Goal: Transaction & Acquisition: Purchase product/service

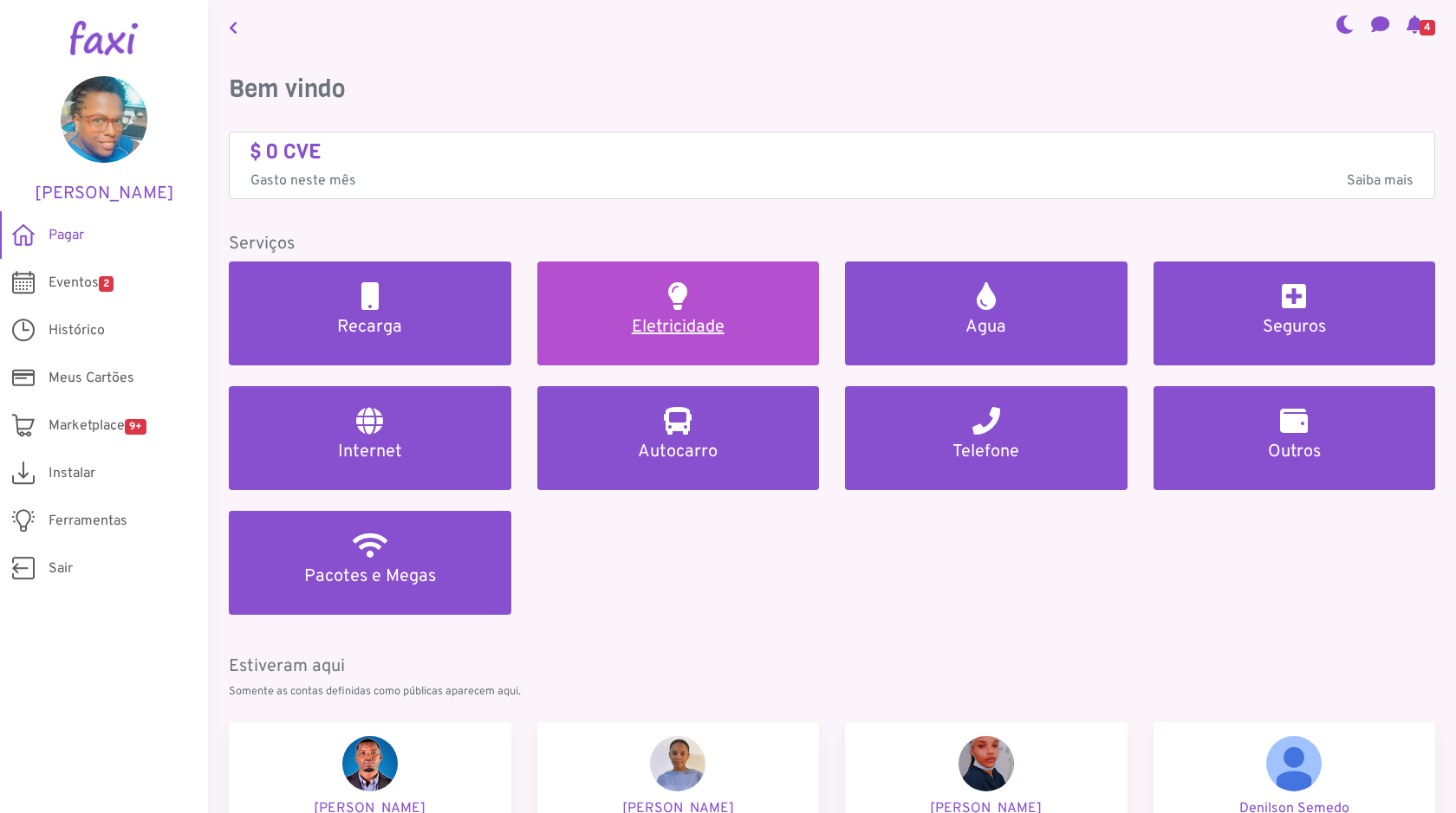
click at [661, 322] on h5 "Eletricidade" at bounding box center [678, 327] width 241 height 21
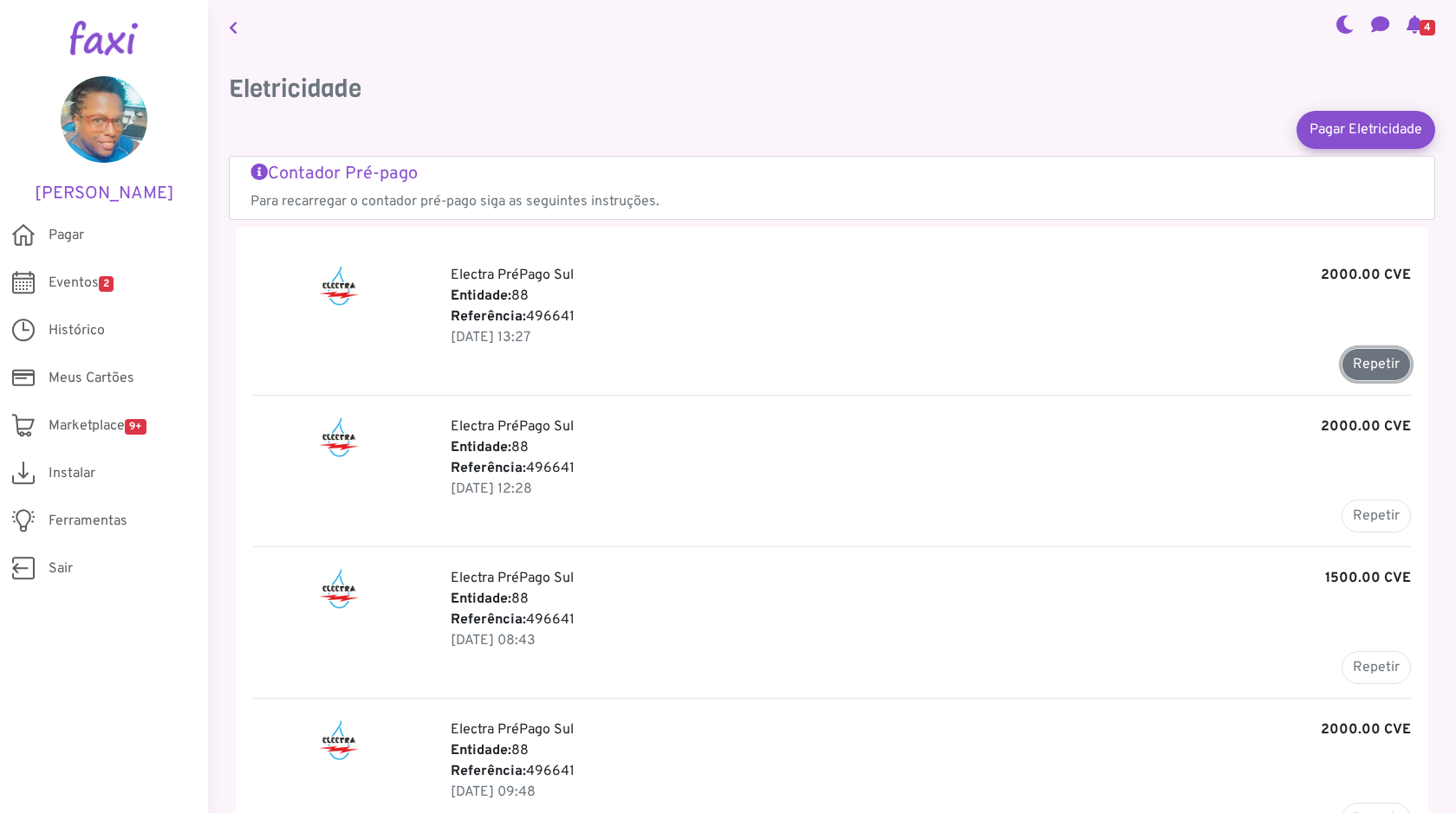
click at [1376, 366] on button "Repetir" at bounding box center [1376, 365] width 69 height 33
type input "******"
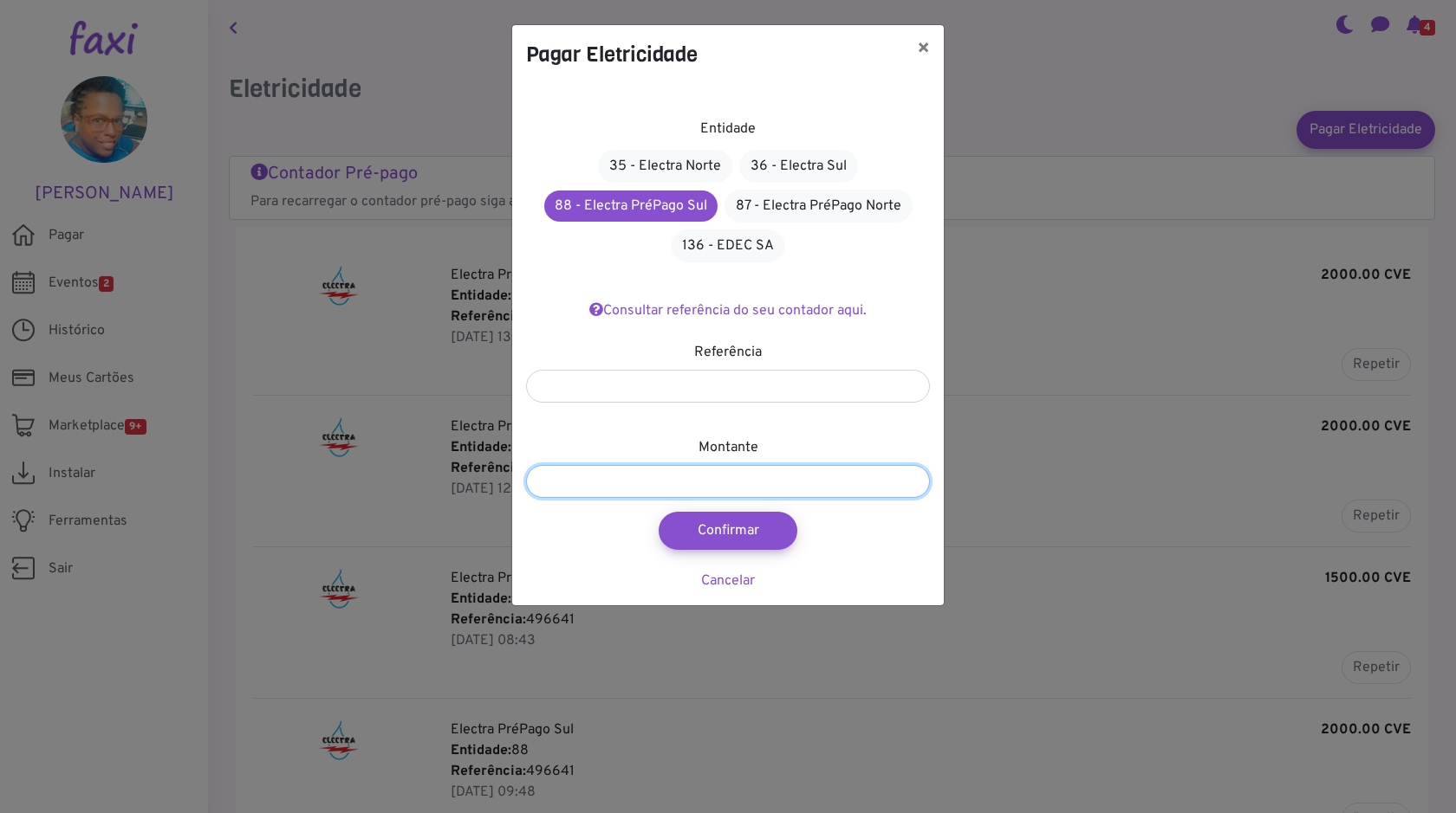
drag, startPoint x: 614, startPoint y: 481, endPoint x: 422, endPoint y: 453, distance: 194.0
click at [370, 491] on div "Pagar Eletricidade × Entidade 35 - Electra Norte 36 - Electra Sul 88 - Electra …" at bounding box center [728, 406] width 1456 height 813
type input "****"
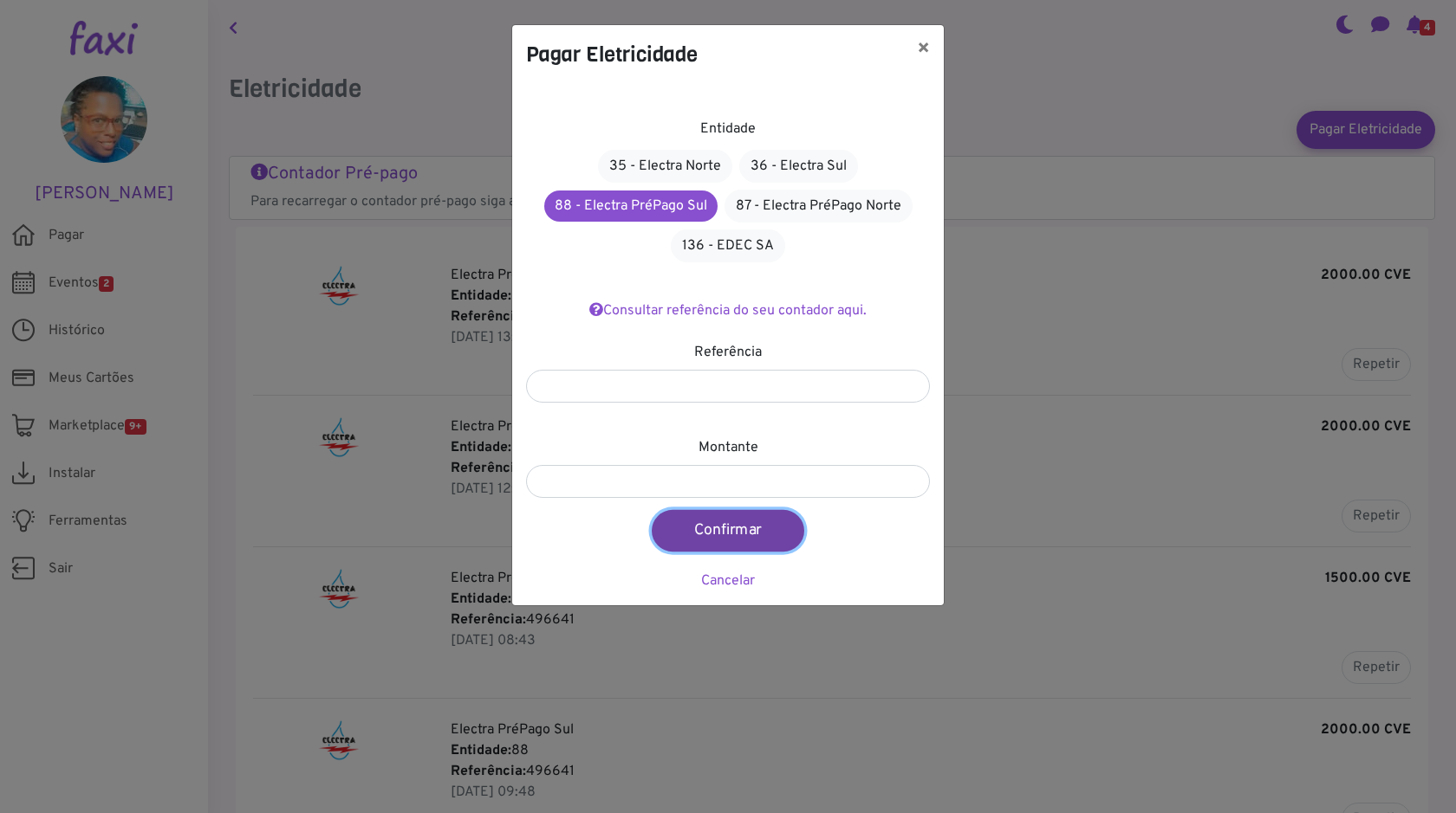
click at [742, 529] on button "Confirmar" at bounding box center [728, 530] width 153 height 41
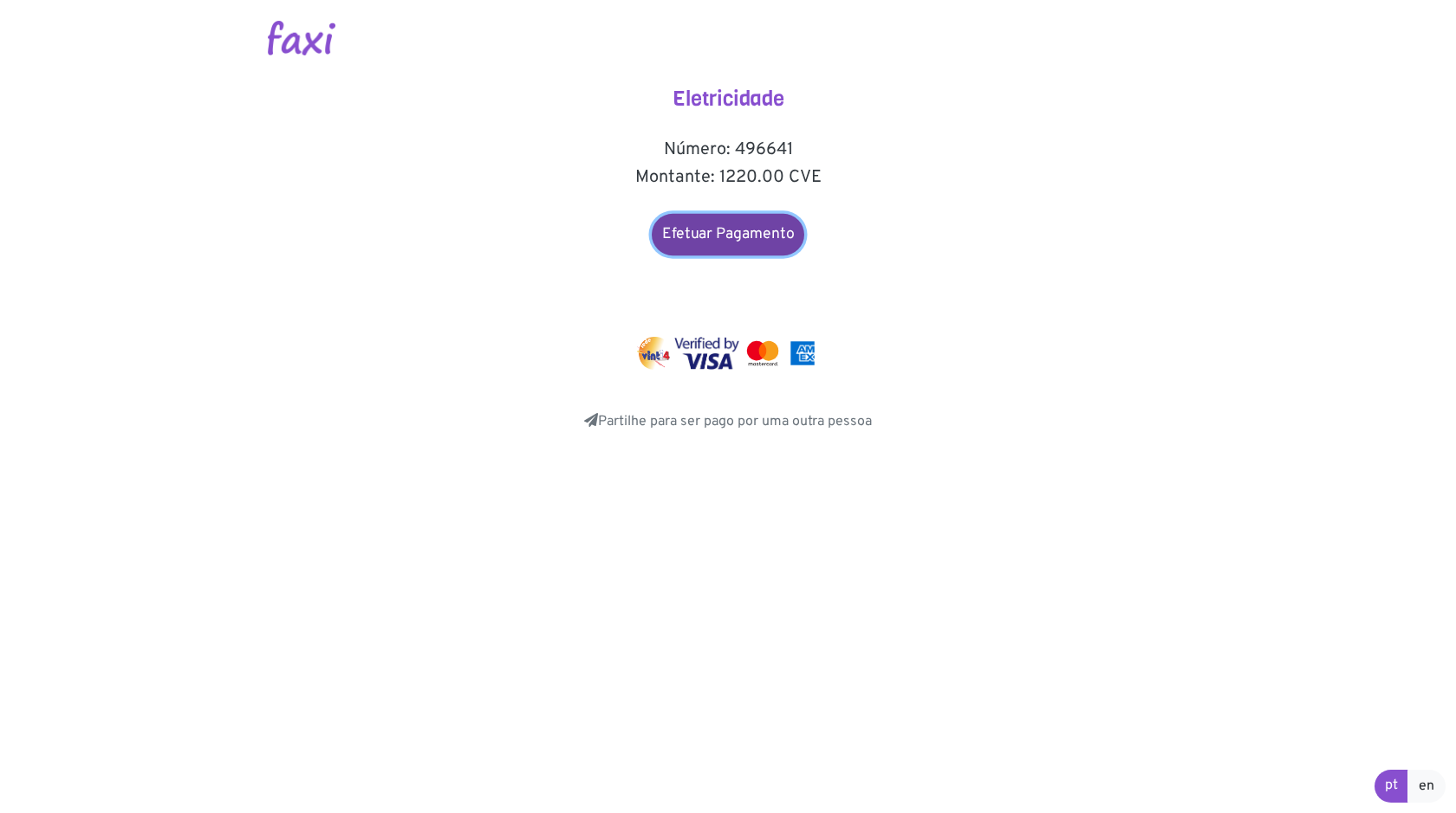
click at [736, 237] on link "Efetuar Pagamento" at bounding box center [728, 234] width 153 height 41
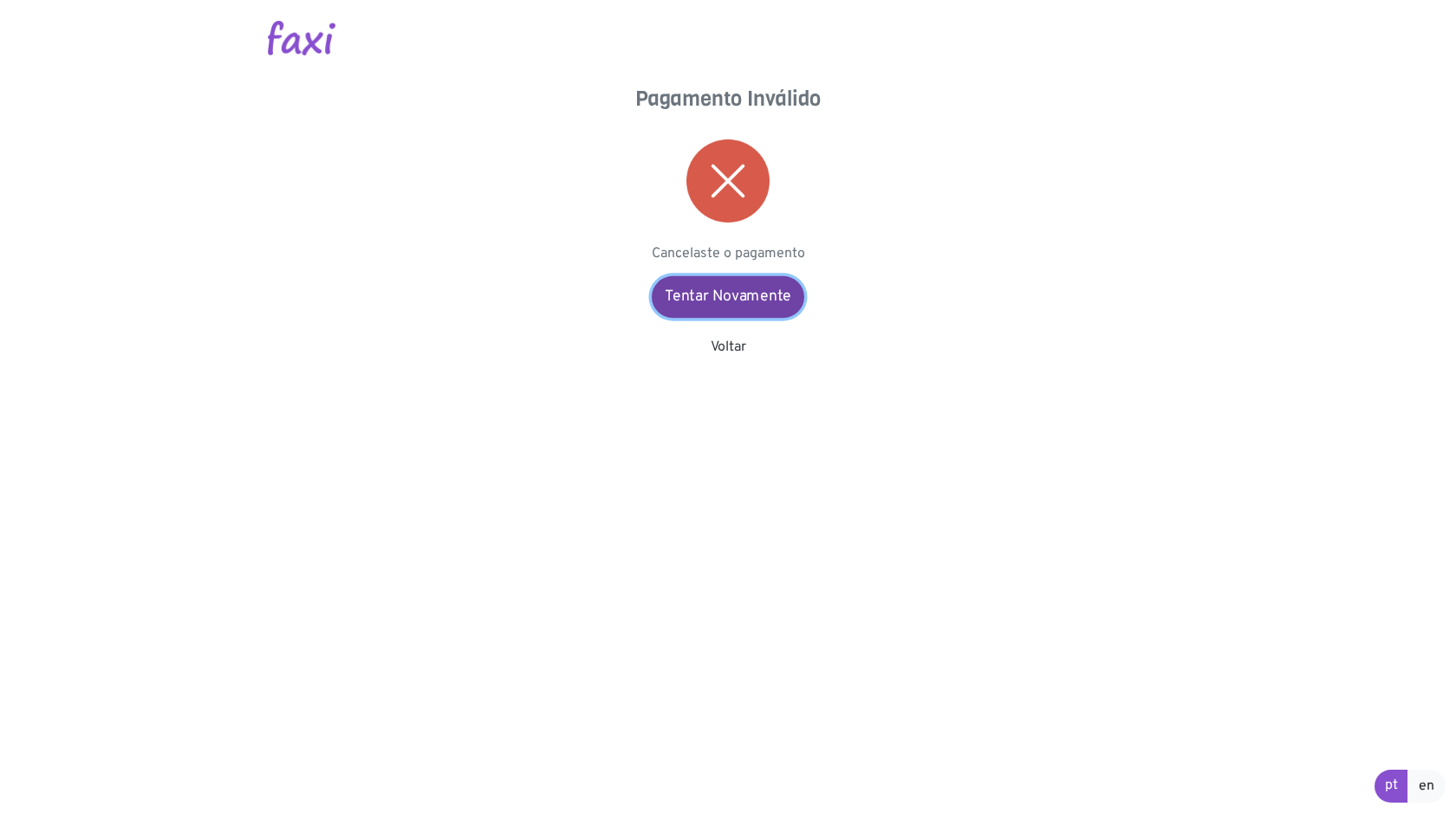
click at [740, 295] on link "Tentar Novamente" at bounding box center [728, 297] width 153 height 41
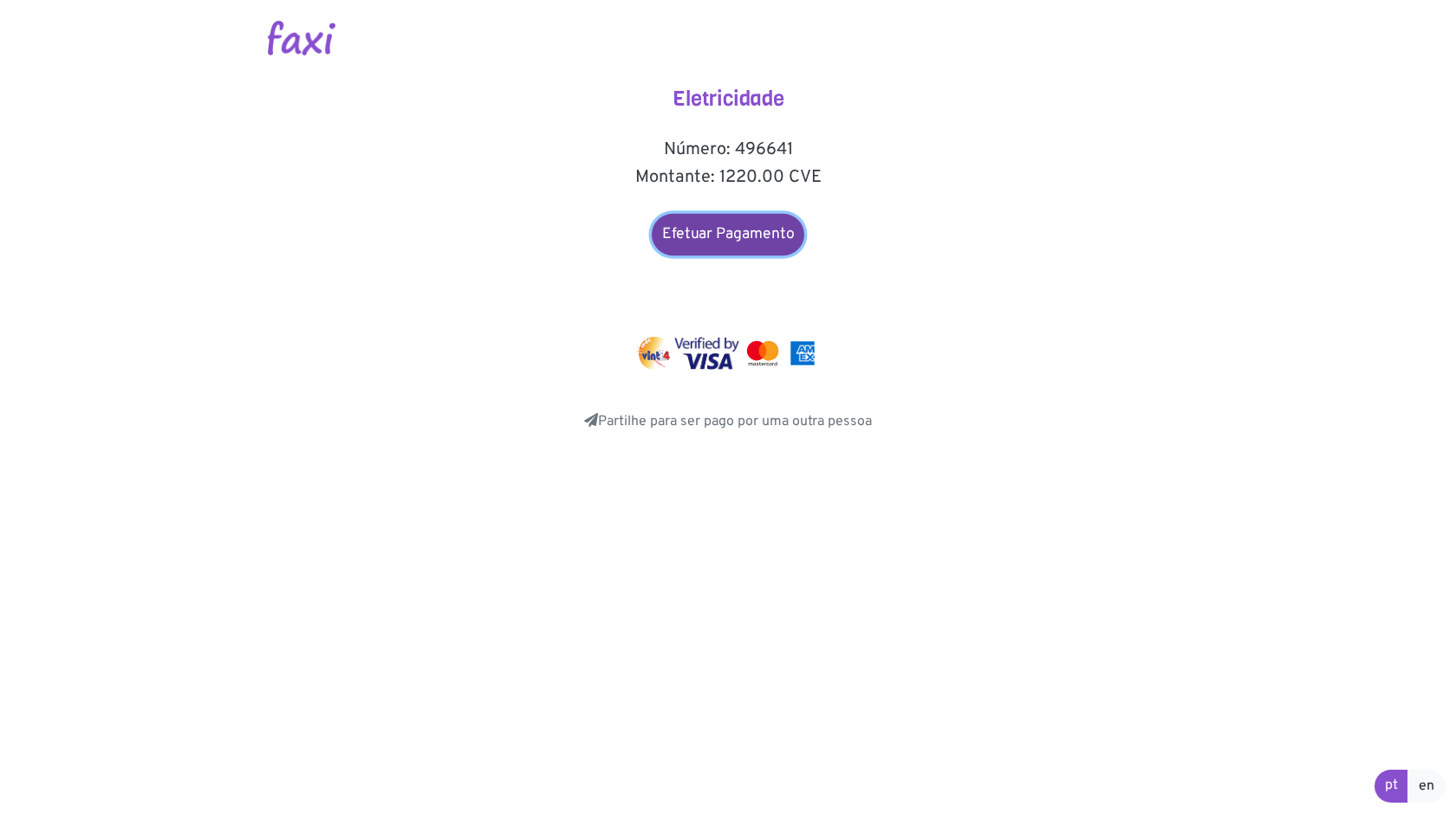
click at [715, 227] on link "Efetuar Pagamento" at bounding box center [728, 234] width 153 height 41
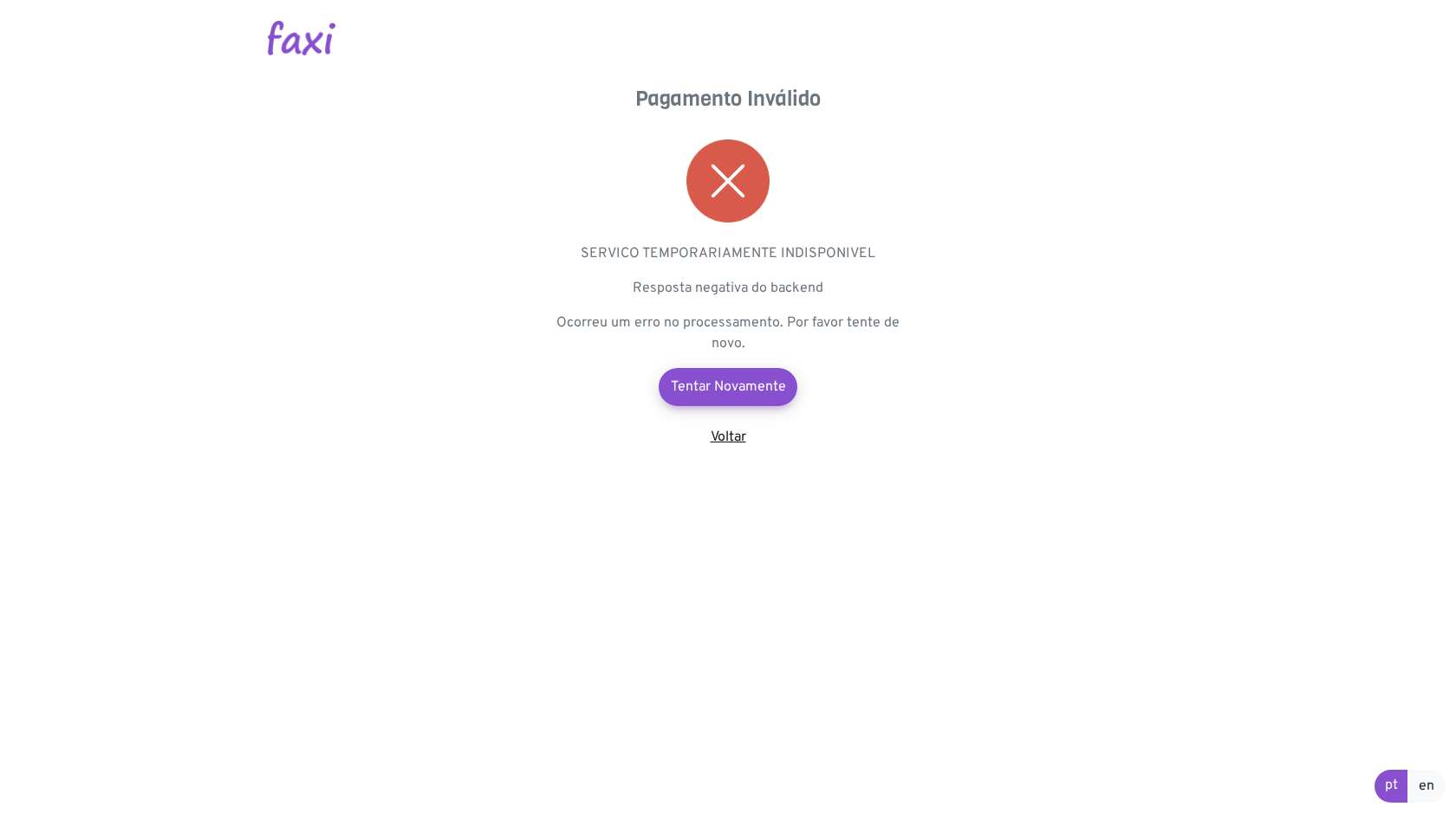
click at [731, 438] on link "Voltar" at bounding box center [728, 437] width 36 height 17
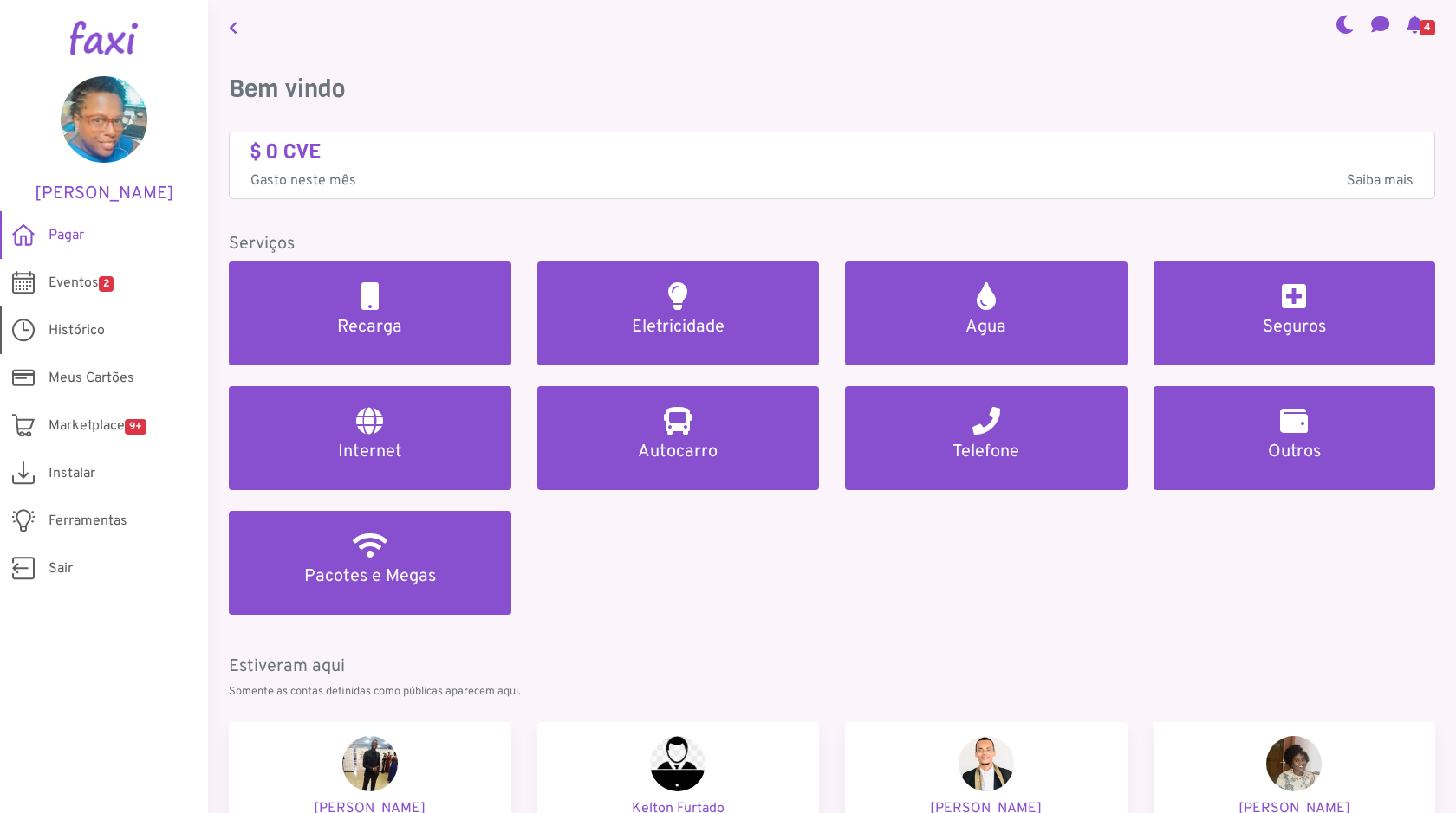
click at [60, 332] on span "Histórico" at bounding box center [76, 331] width 56 height 21
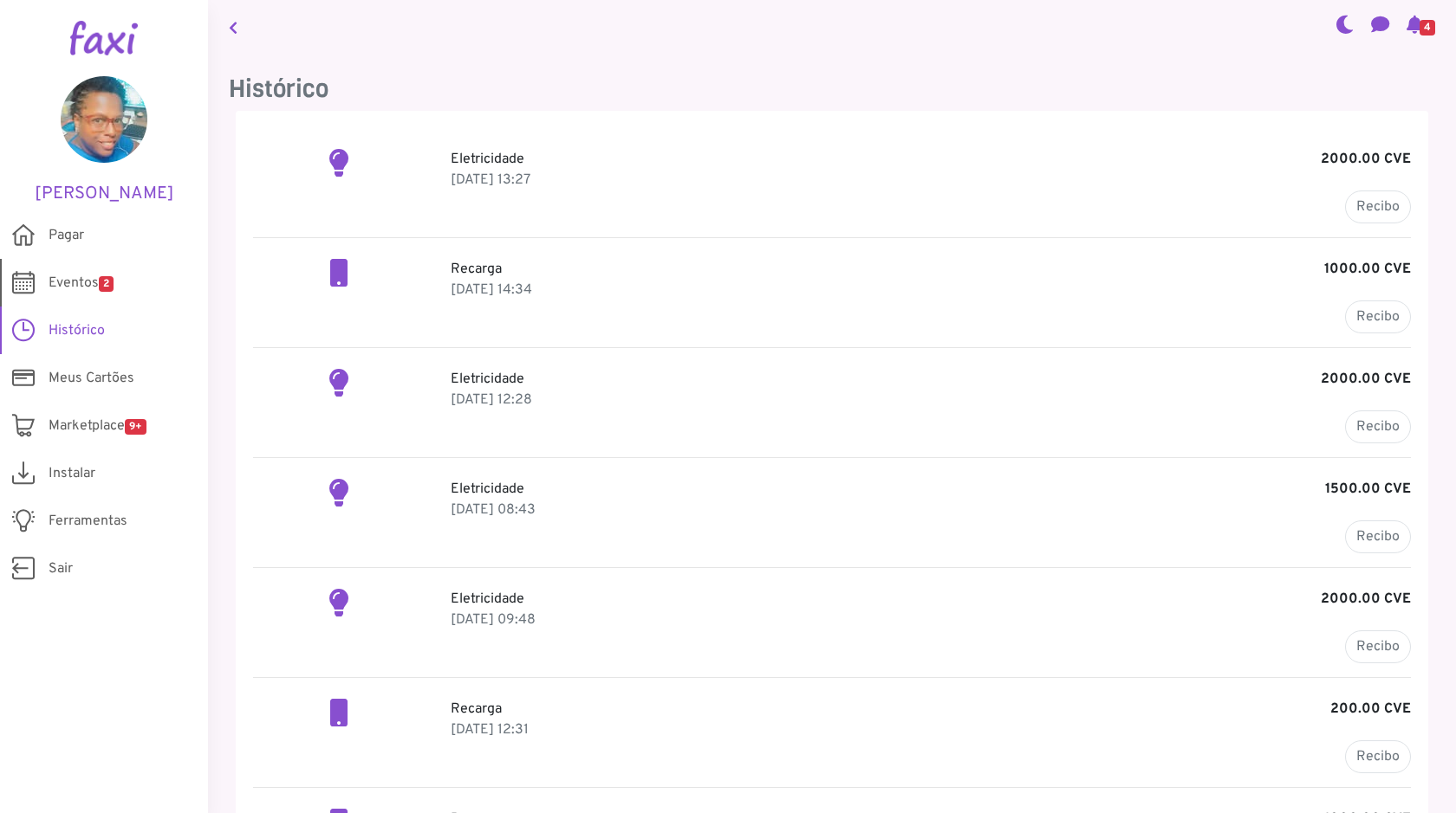
click at [74, 278] on span "Eventos 2" at bounding box center [81, 283] width 65 height 21
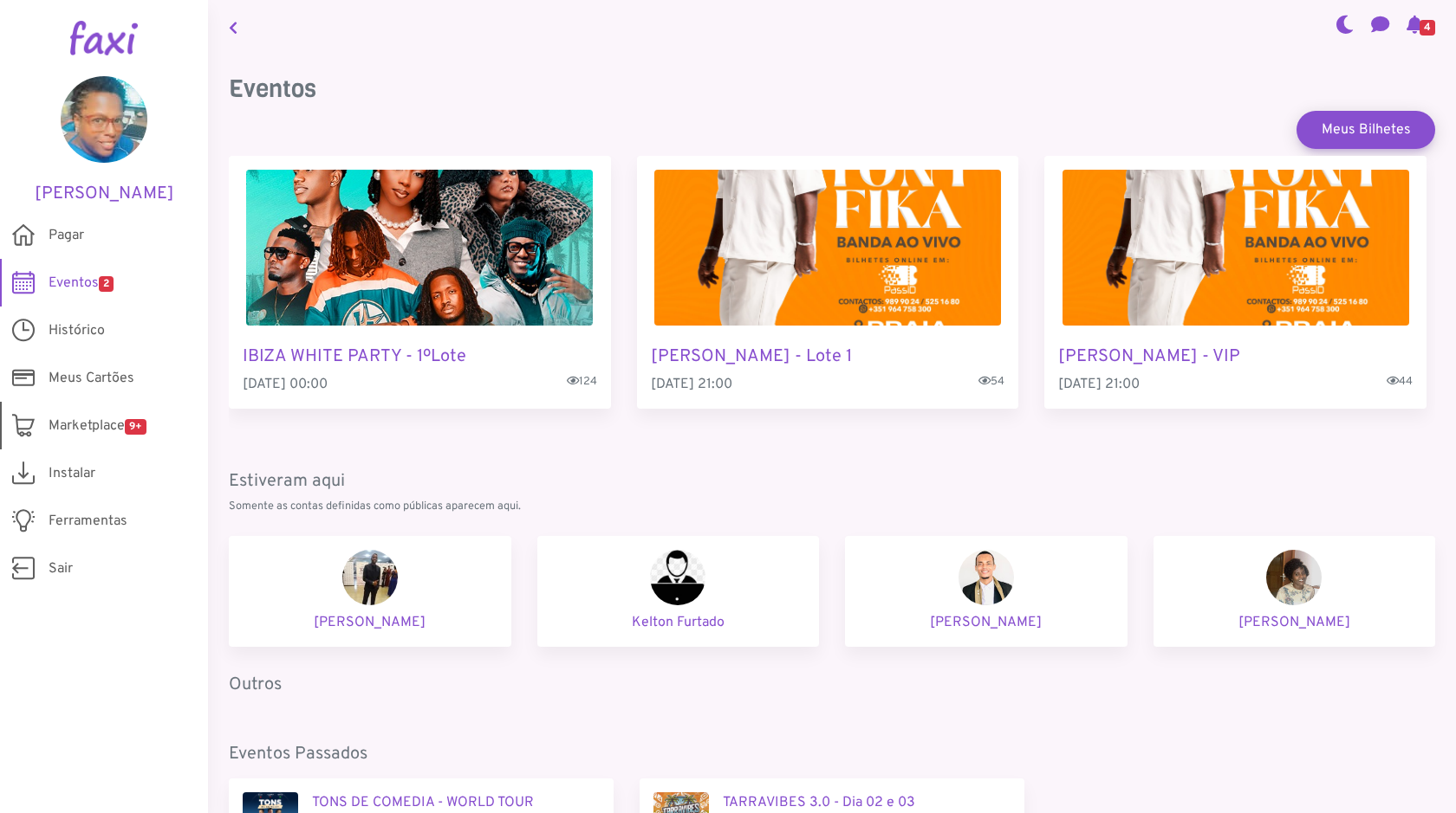
click at [90, 434] on span "Marketplace 9+" at bounding box center [97, 426] width 98 height 21
click at [89, 282] on span "Eventos 2" at bounding box center [81, 283] width 65 height 21
click at [738, 356] on h5 "TONY FIKA - Lote 1" at bounding box center [828, 356] width 355 height 21
click at [68, 336] on span "Histórico" at bounding box center [76, 331] width 56 height 21
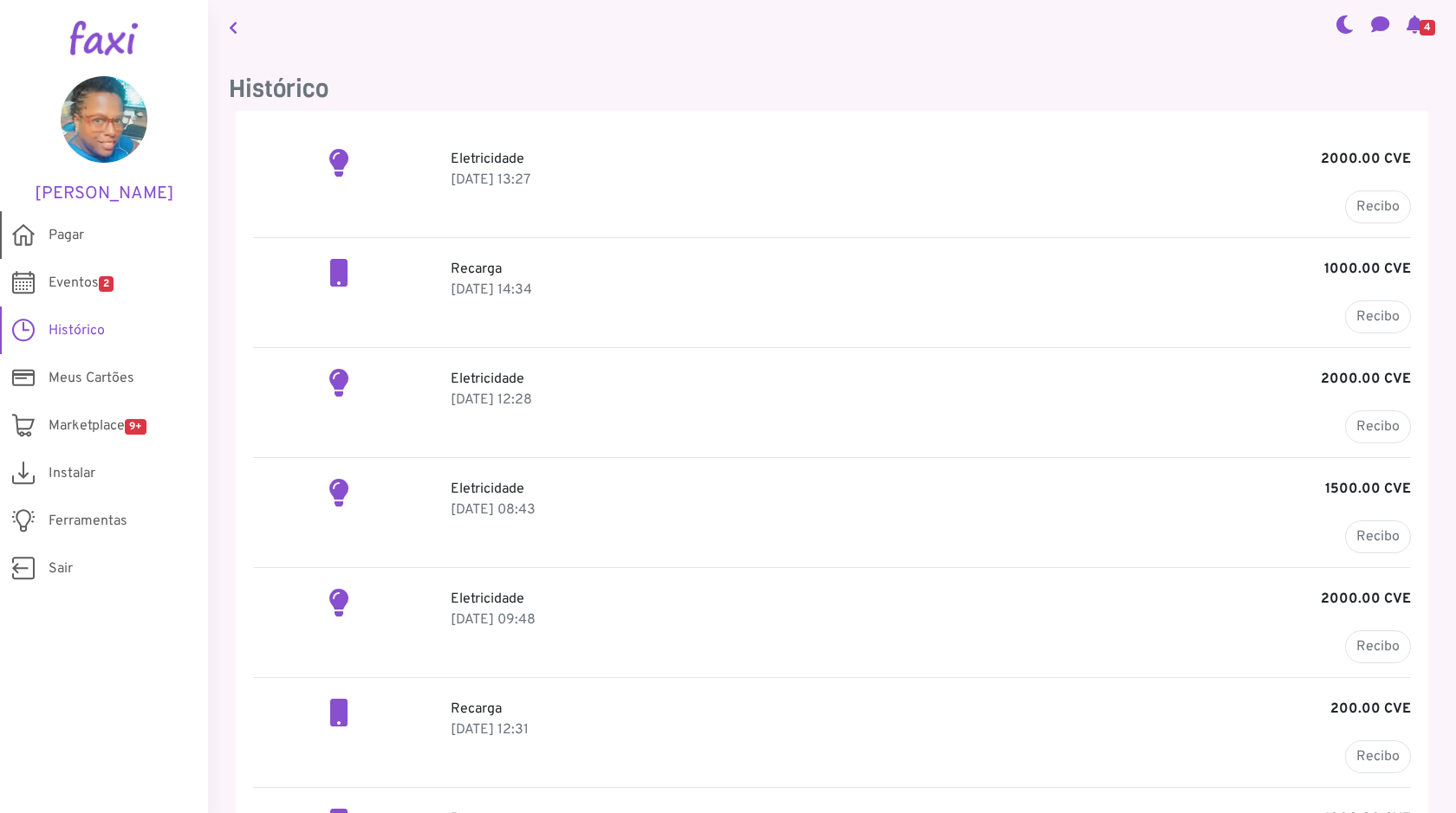
click at [76, 231] on span "Pagar" at bounding box center [66, 235] width 36 height 21
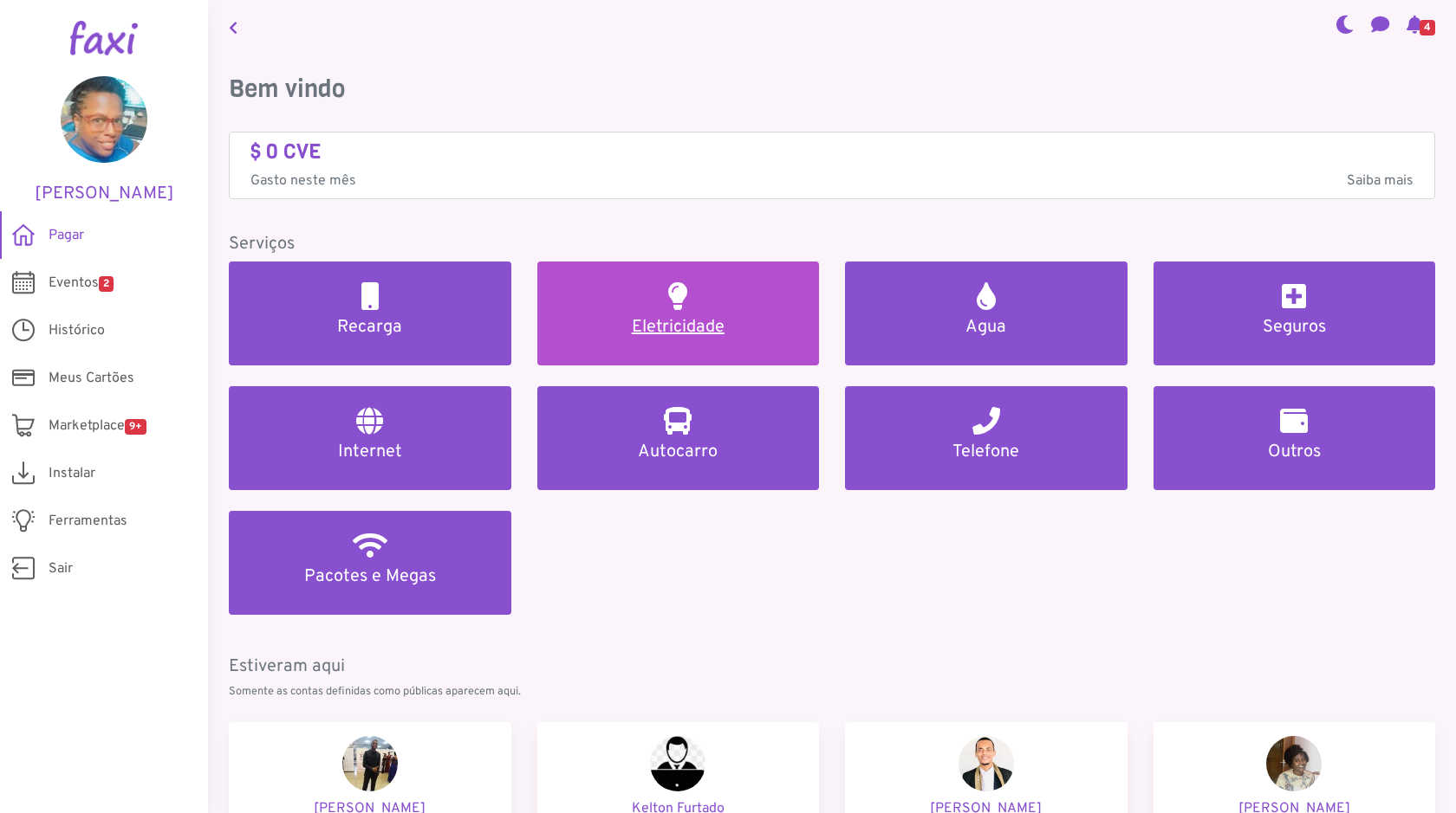
click at [673, 324] on h5 "Eletricidade" at bounding box center [678, 327] width 241 height 21
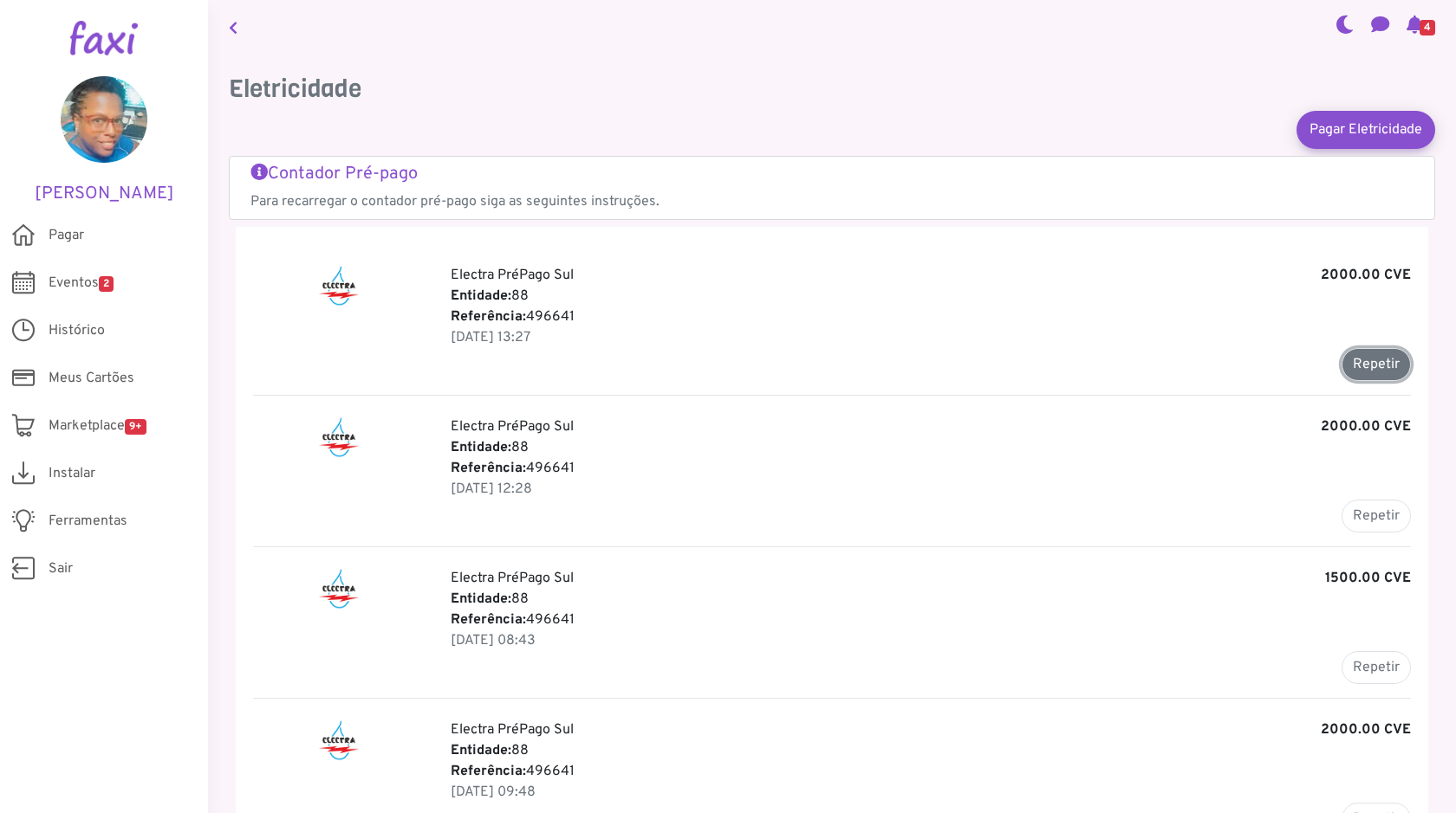
click at [1371, 366] on button "Repetir" at bounding box center [1376, 365] width 69 height 33
type input "******"
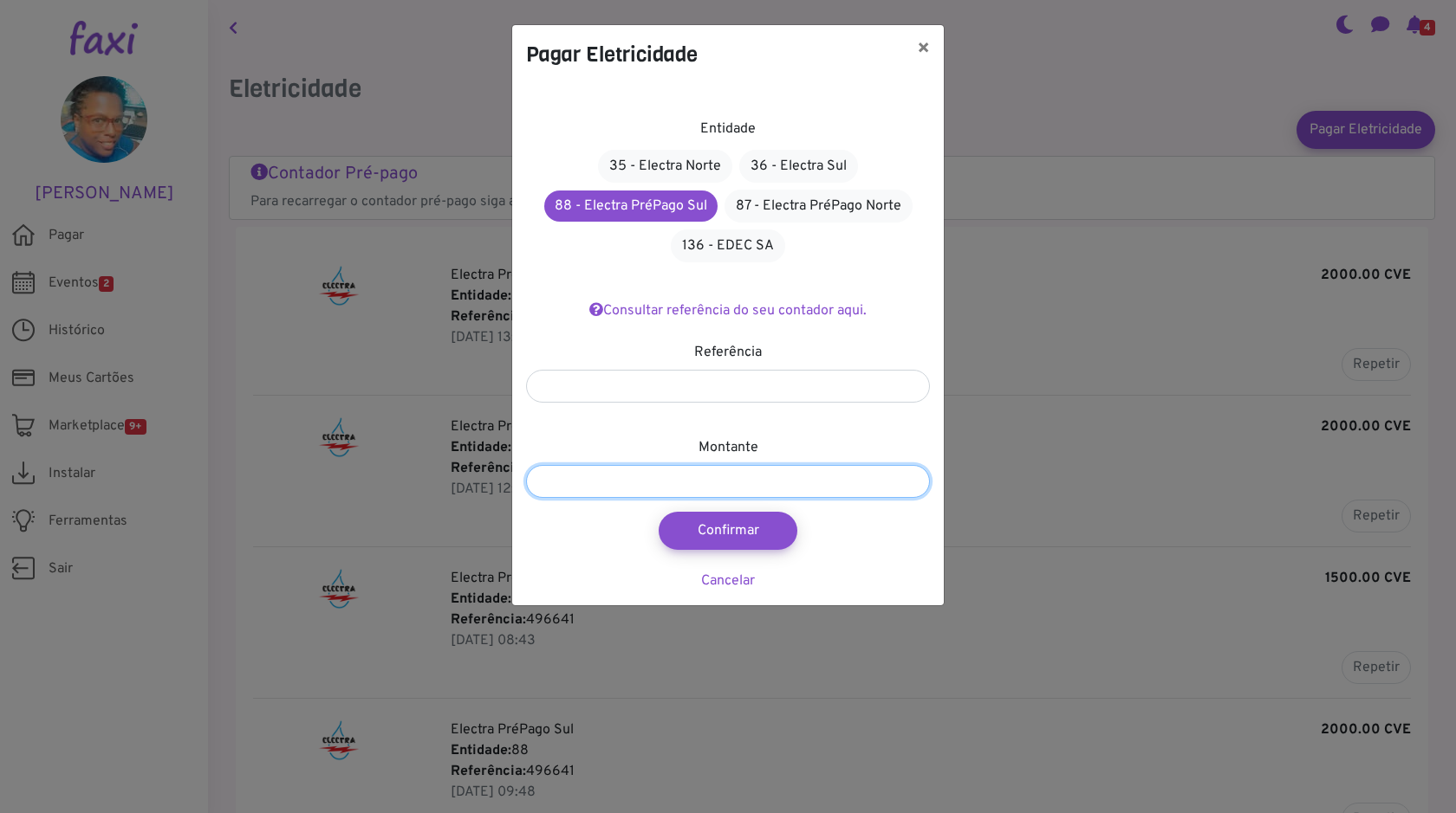
drag, startPoint x: 524, startPoint y: 492, endPoint x: 427, endPoint y: 469, distance: 99.7
click at [387, 487] on div "Pagar Eletricidade × Entidade 35 - Electra Norte 36 - Electra Sul 88 - Electra …" at bounding box center [728, 406] width 1456 height 813
type input "****"
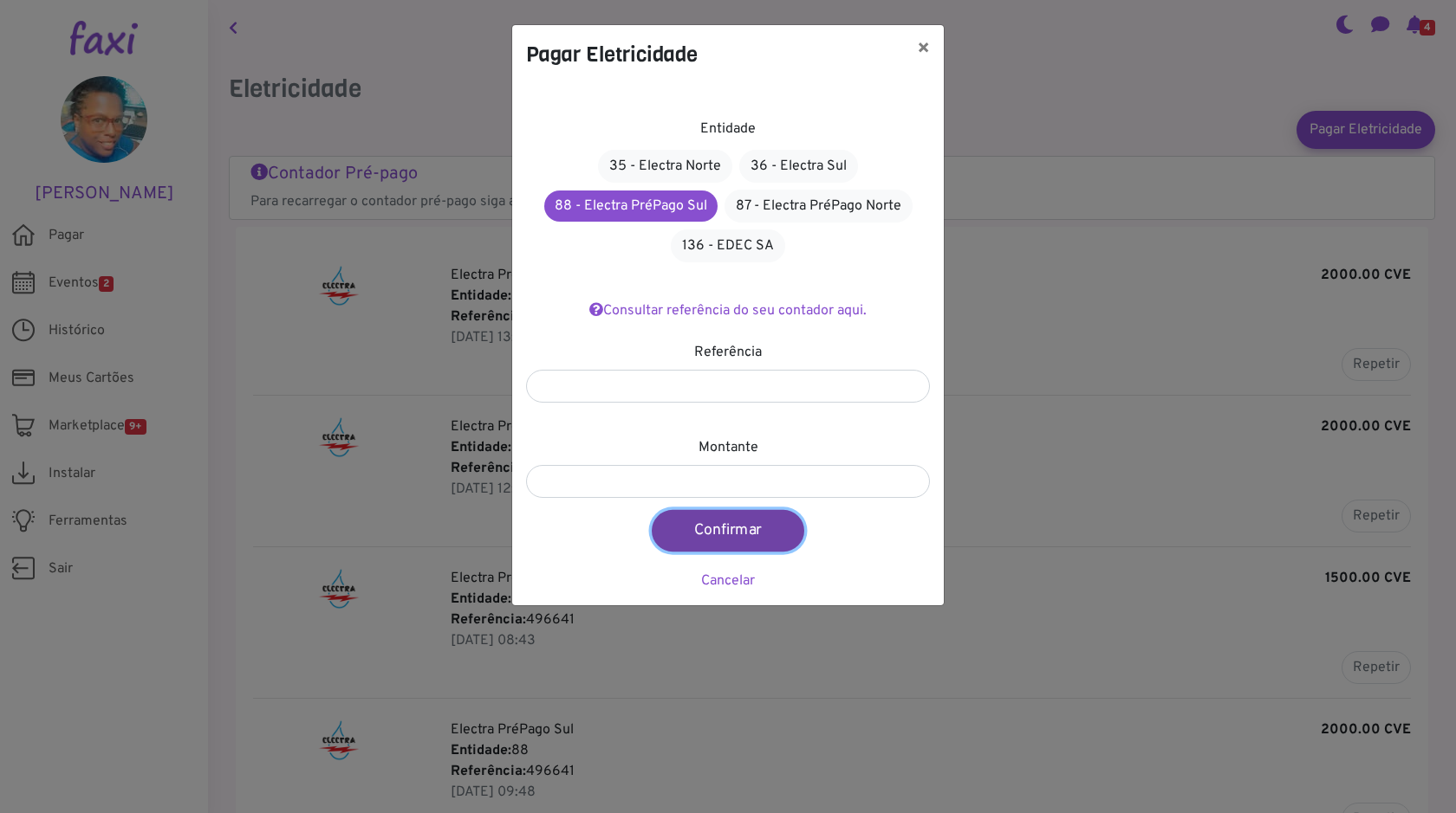
click at [708, 519] on button "Confirmar" at bounding box center [728, 530] width 153 height 41
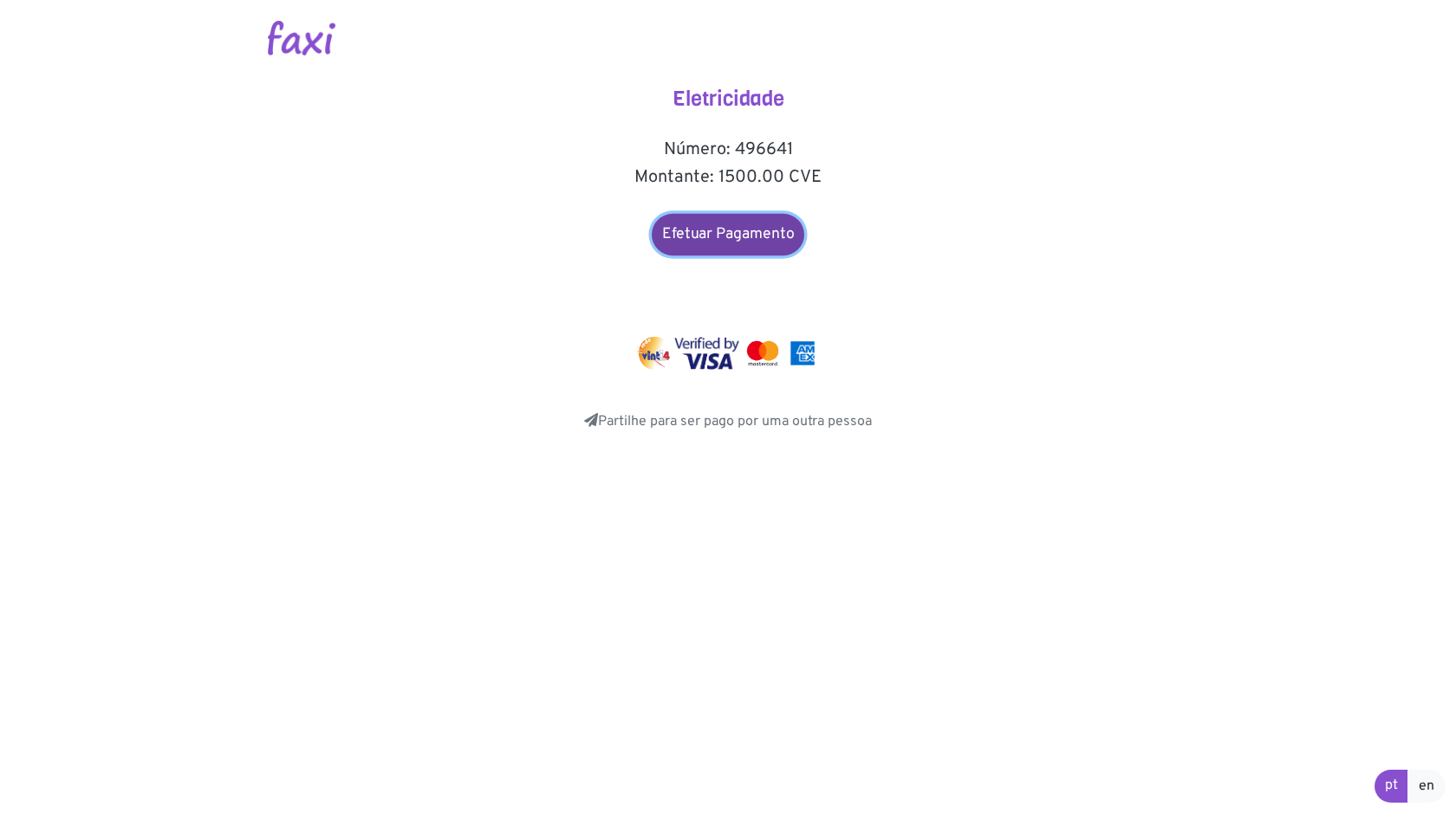
click at [716, 246] on link "Efetuar Pagamento" at bounding box center [728, 234] width 153 height 41
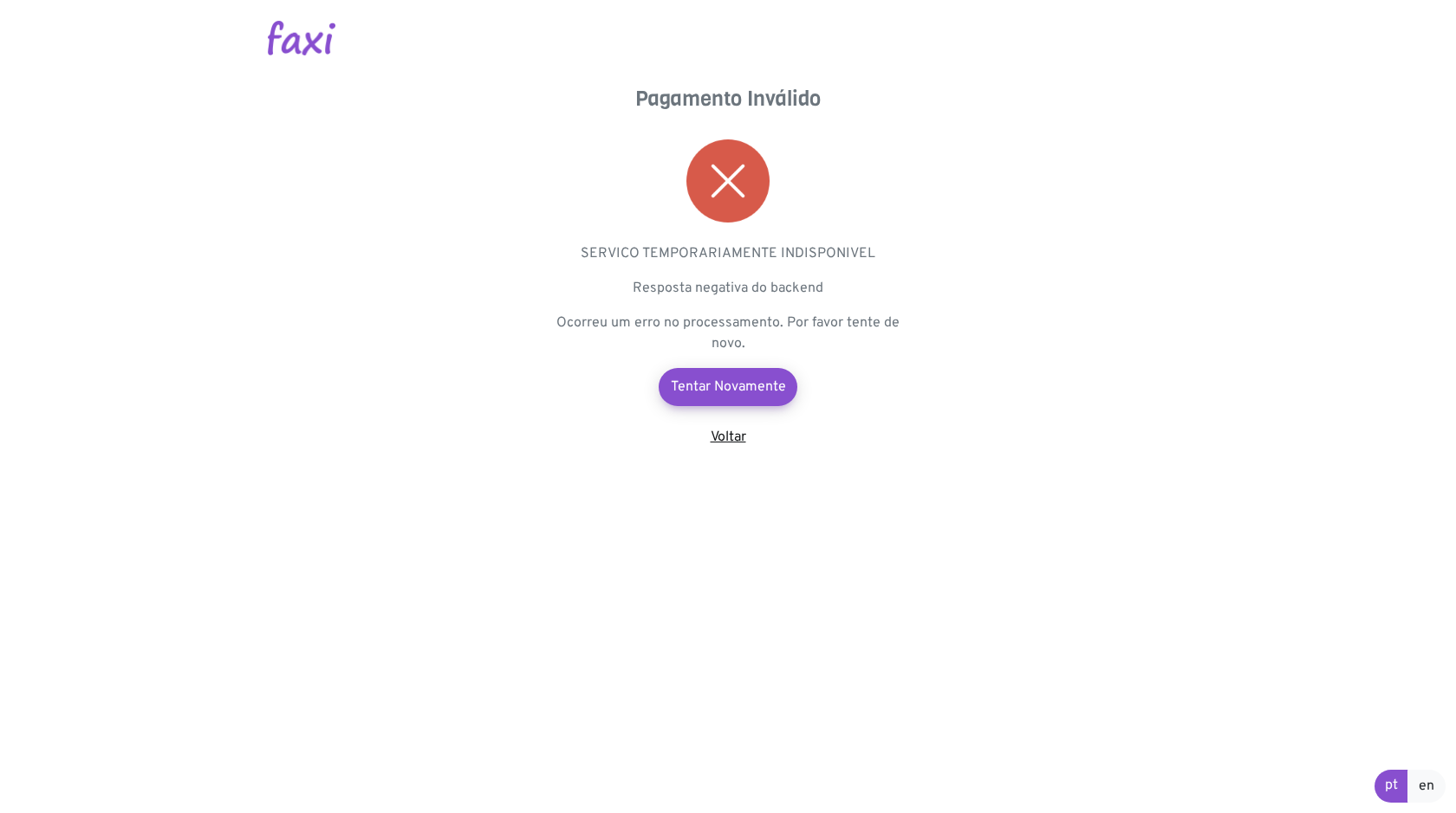
click at [736, 442] on link "Voltar" at bounding box center [728, 437] width 36 height 17
